Goal: Information Seeking & Learning: Understand process/instructions

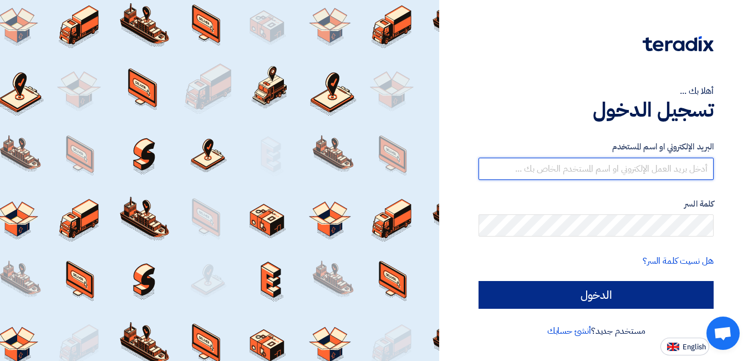
type input "[PERSON_NAME][EMAIL_ADDRESS][DOMAIN_NAME]"
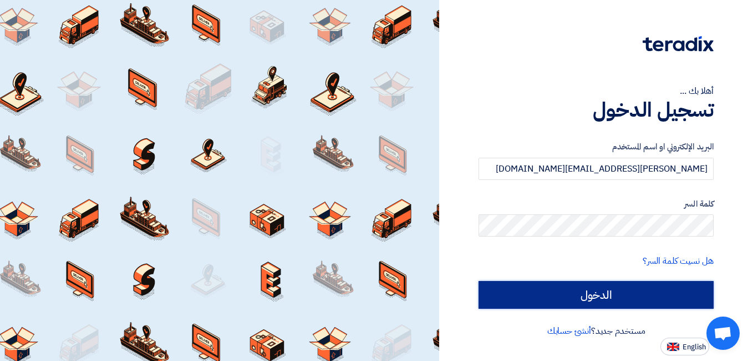
click at [585, 298] on input "الدخول" at bounding box center [596, 295] width 235 height 28
type input "Sign in"
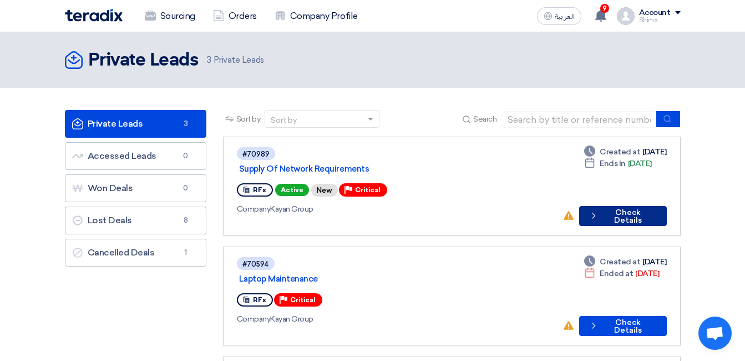
click at [626, 206] on button "Check details Check Details" at bounding box center [622, 216] width 87 height 20
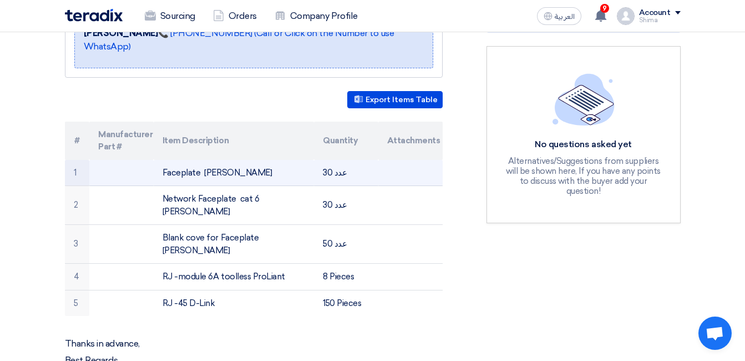
scroll to position [277, 0]
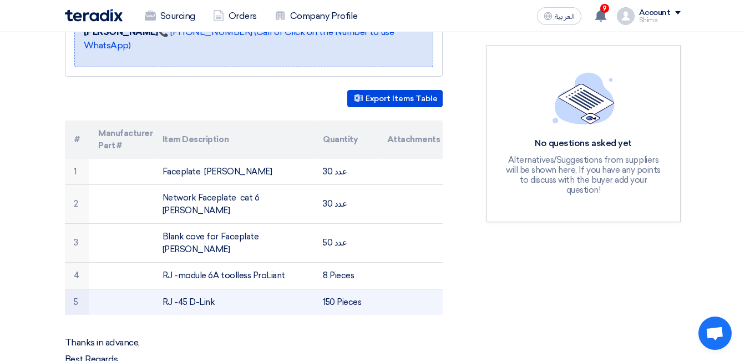
drag, startPoint x: 153, startPoint y: 152, endPoint x: 374, endPoint y: 258, distance: 245.8
click at [374, 258] on tbody "1 Faceplate [PERSON_NAME] 30 عدد 2 Network Faceplate cat 6 [PERSON_NAME] 30 عدد…" at bounding box center [254, 237] width 378 height 156
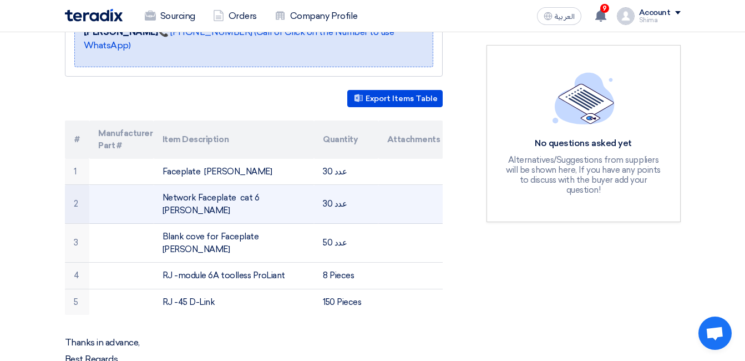
copy tbody "Faceplate [PERSON_NAME] 30 عدد 2 Network Faceplate cat 6 [PERSON_NAME] 30 عدد 3…"
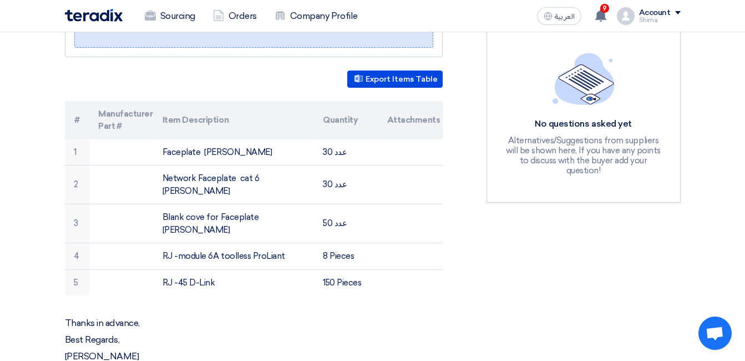
scroll to position [277, 0]
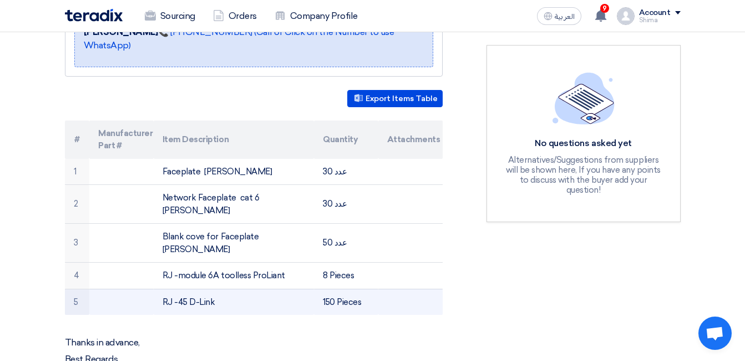
drag, startPoint x: 156, startPoint y: 151, endPoint x: 327, endPoint y: 262, distance: 204.0
click at [327, 262] on tbody "1 Faceplate [PERSON_NAME] 30 عدد 2 Network Faceplate cat 6 [PERSON_NAME] 30 عدد…" at bounding box center [254, 237] width 378 height 156
drag, startPoint x: 324, startPoint y: 266, endPoint x: 312, endPoint y: 270, distance: 12.8
click at [312, 288] on td "RJ -45 D-Link" at bounding box center [234, 301] width 160 height 26
drag, startPoint x: 160, startPoint y: 151, endPoint x: 374, endPoint y: 260, distance: 240.6
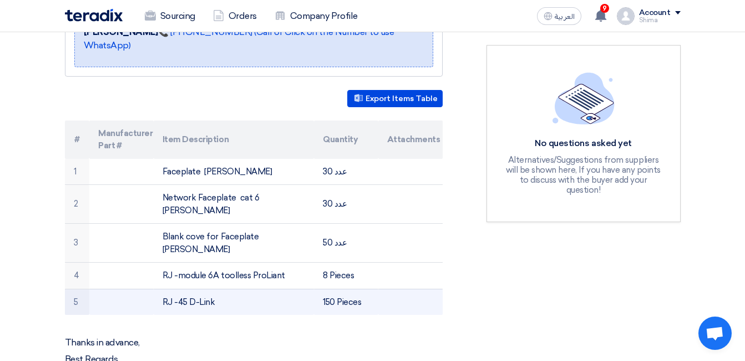
click at [374, 260] on tbody "1 Faceplate [PERSON_NAME] 30 عدد 2 Network Faceplate cat 6 [PERSON_NAME] 30 عدد…" at bounding box center [254, 237] width 378 height 156
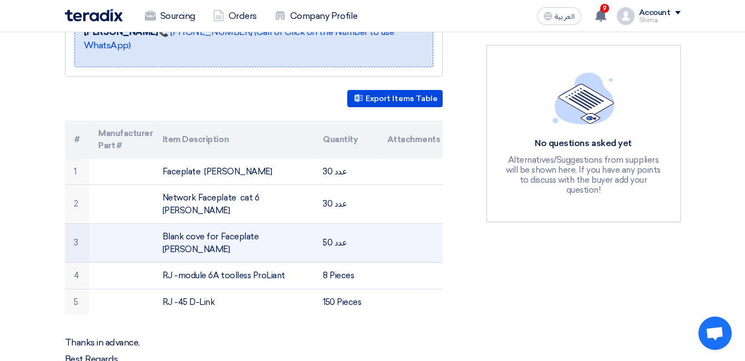
drag, startPoint x: 374, startPoint y: 260, endPoint x: 336, endPoint y: 205, distance: 66.9
copy tbody "Faceplate [PERSON_NAME] 30 عدد 2 Network Faceplate cat 6 [PERSON_NAME] 30 عدد 3…"
